Goal: Task Accomplishment & Management: Manage account settings

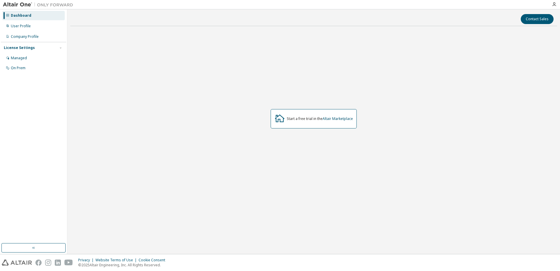
click at [365, 153] on div "Start a free trial in the Altair Marketplace" at bounding box center [313, 119] width 487 height 176
click at [556, 4] on icon "button" at bounding box center [554, 4] width 5 height 5
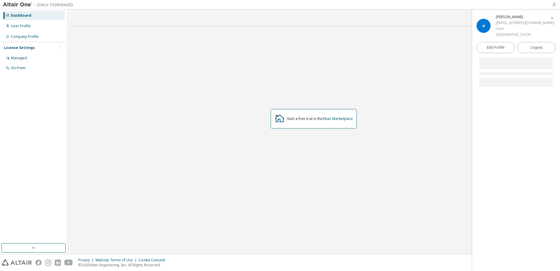
click at [389, 65] on div "Start a free trial in the Altair Marketplace" at bounding box center [313, 119] width 487 height 176
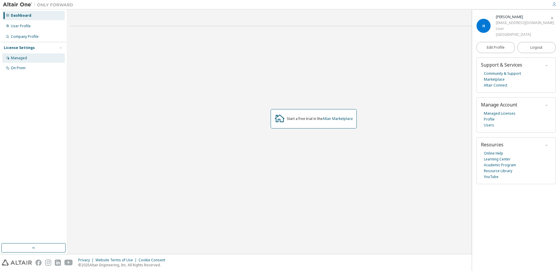
click at [26, 57] on div "Managed" at bounding box center [19, 58] width 16 height 5
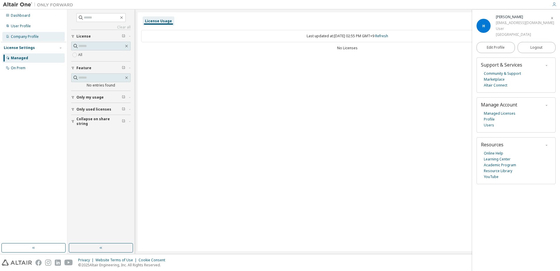
click at [25, 32] on div "Company Profile" at bounding box center [33, 36] width 62 height 9
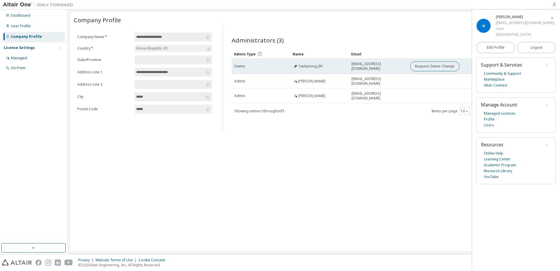
click at [315, 65] on span "TaeKyeong JIN" at bounding box center [310, 66] width 24 height 5
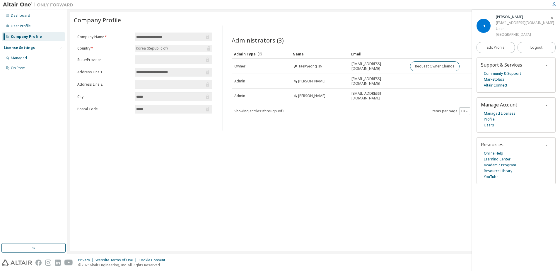
click at [554, 19] on span "button" at bounding box center [552, 17] width 6 height 9
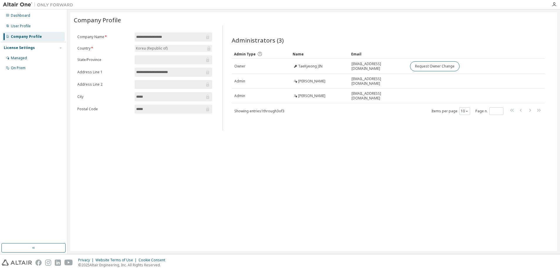
click at [35, 20] on div "Dashboard User Profile Company Profile License Settings Managed On Prem" at bounding box center [33, 41] width 65 height 63
click at [33, 26] on div "User Profile" at bounding box center [33, 25] width 62 height 9
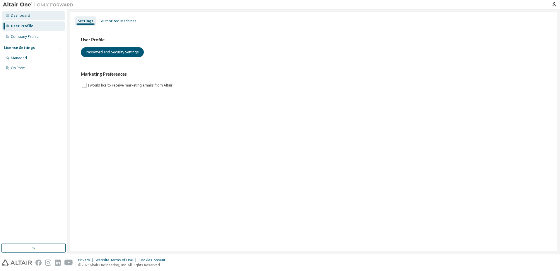
click at [35, 18] on div "Dashboard" at bounding box center [33, 15] width 62 height 9
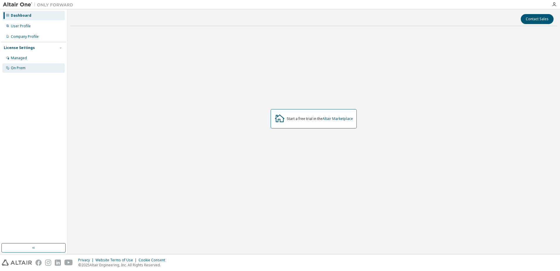
click at [27, 64] on div "On Prem" at bounding box center [33, 67] width 62 height 9
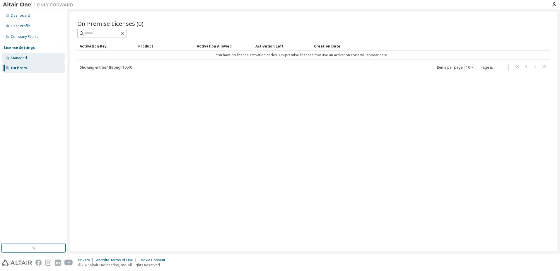
click at [33, 56] on div "Managed" at bounding box center [33, 57] width 62 height 9
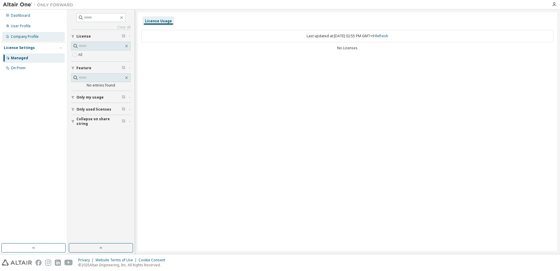
click at [28, 35] on div "Company Profile" at bounding box center [25, 36] width 28 height 5
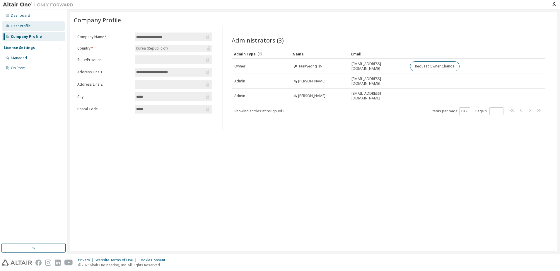
click at [27, 24] on div "User Profile" at bounding box center [21, 26] width 20 height 5
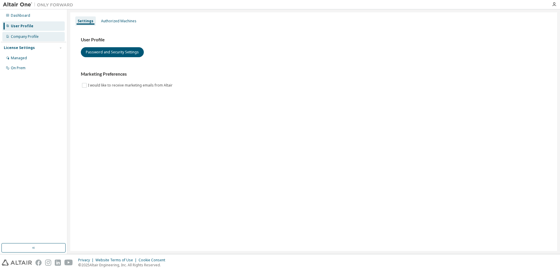
click at [26, 33] on div "Company Profile" at bounding box center [33, 36] width 62 height 9
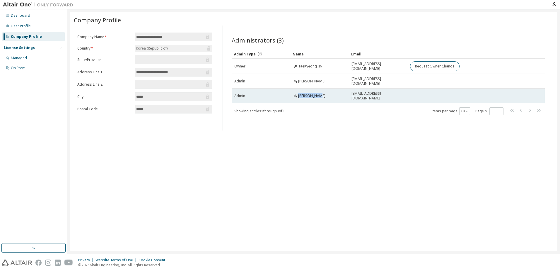
drag, startPoint x: 320, startPoint y: 96, endPoint x: 294, endPoint y: 96, distance: 26.1
click at [294, 96] on div "Jongho Keun" at bounding box center [319, 95] width 53 height 5
drag, startPoint x: 294, startPoint y: 96, endPoint x: 314, endPoint y: 100, distance: 20.3
click at [316, 117] on div "Administrators (3) Clear Load Save Save As Field Operator Value Select filter S…" at bounding box center [388, 79] width 327 height 101
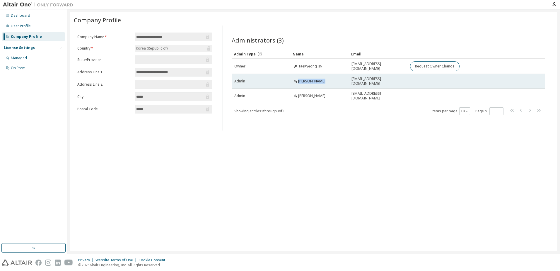
drag, startPoint x: 308, startPoint y: 81, endPoint x: 294, endPoint y: 82, distance: 14.4
click at [294, 82] on div "sangwoon Youn" at bounding box center [319, 81] width 53 height 5
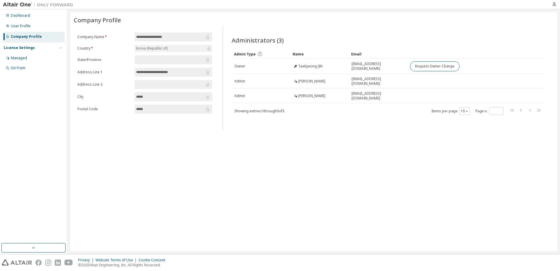
drag, startPoint x: 294, startPoint y: 82, endPoint x: 332, endPoint y: 141, distance: 69.9
click at [331, 138] on div "**********" at bounding box center [313, 131] width 487 height 238
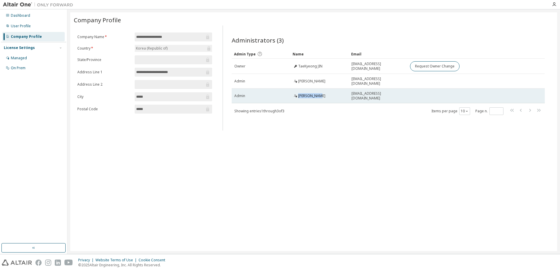
drag, startPoint x: 322, startPoint y: 96, endPoint x: 296, endPoint y: 96, distance: 26.7
click at [296, 96] on div "Jongho Keun" at bounding box center [319, 95] width 53 height 5
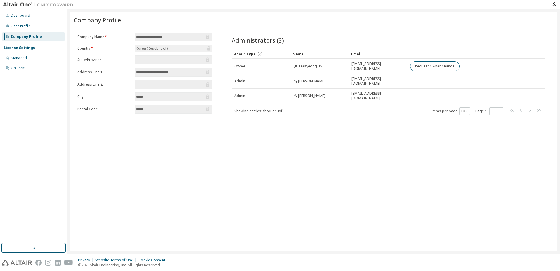
drag, startPoint x: 296, startPoint y: 96, endPoint x: 325, endPoint y: 133, distance: 46.9
click at [325, 133] on div "**********" at bounding box center [313, 131] width 487 height 238
click at [554, 2] on icon "button" at bounding box center [554, 4] width 5 height 5
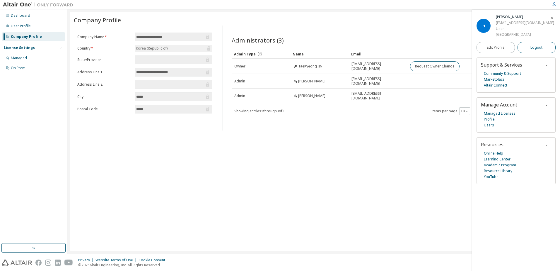
click at [536, 50] on span "Logout" at bounding box center [536, 48] width 12 height 6
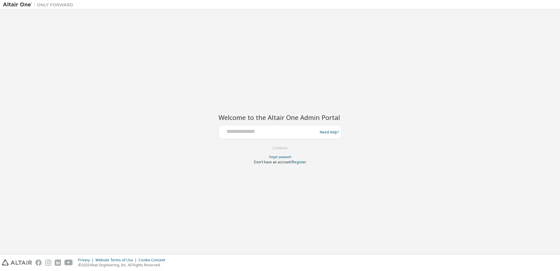
drag, startPoint x: 434, startPoint y: 85, endPoint x: 346, endPoint y: 131, distance: 99.1
click at [433, 85] on div "Welcome to the Altair One Admin Portal Need Help? Please make sure that you pro…" at bounding box center [280, 131] width 554 height 238
click at [274, 132] on input "text" at bounding box center [269, 130] width 96 height 8
type input "*"
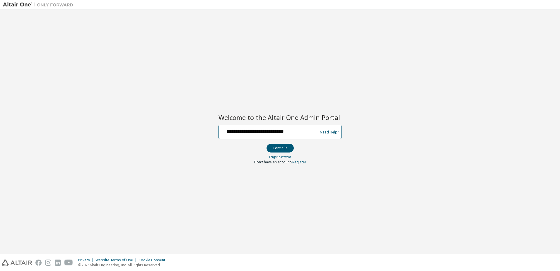
type input "**********"
click at [267, 144] on button "Continue" at bounding box center [280, 148] width 27 height 9
click at [16, 5] on img at bounding box center [39, 5] width 73 height 6
drag, startPoint x: 19, startPoint y: 4, endPoint x: 107, endPoint y: 0, distance: 87.7
click at [20, 4] on img at bounding box center [39, 5] width 73 height 6
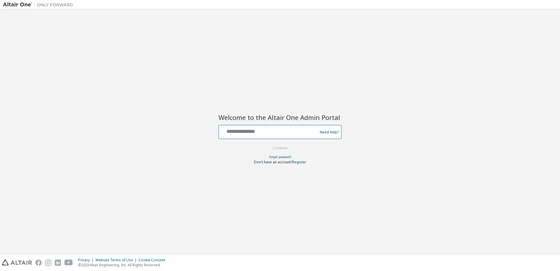
click at [255, 134] on input "text" at bounding box center [269, 130] width 96 height 8
type input "*"
type input "**********"
click at [267, 144] on button "Continue" at bounding box center [280, 148] width 27 height 9
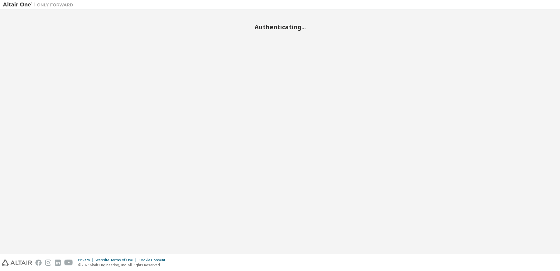
click at [377, 120] on div "Authenticating..." at bounding box center [280, 131] width 554 height 238
